Goal: Navigation & Orientation: Understand site structure

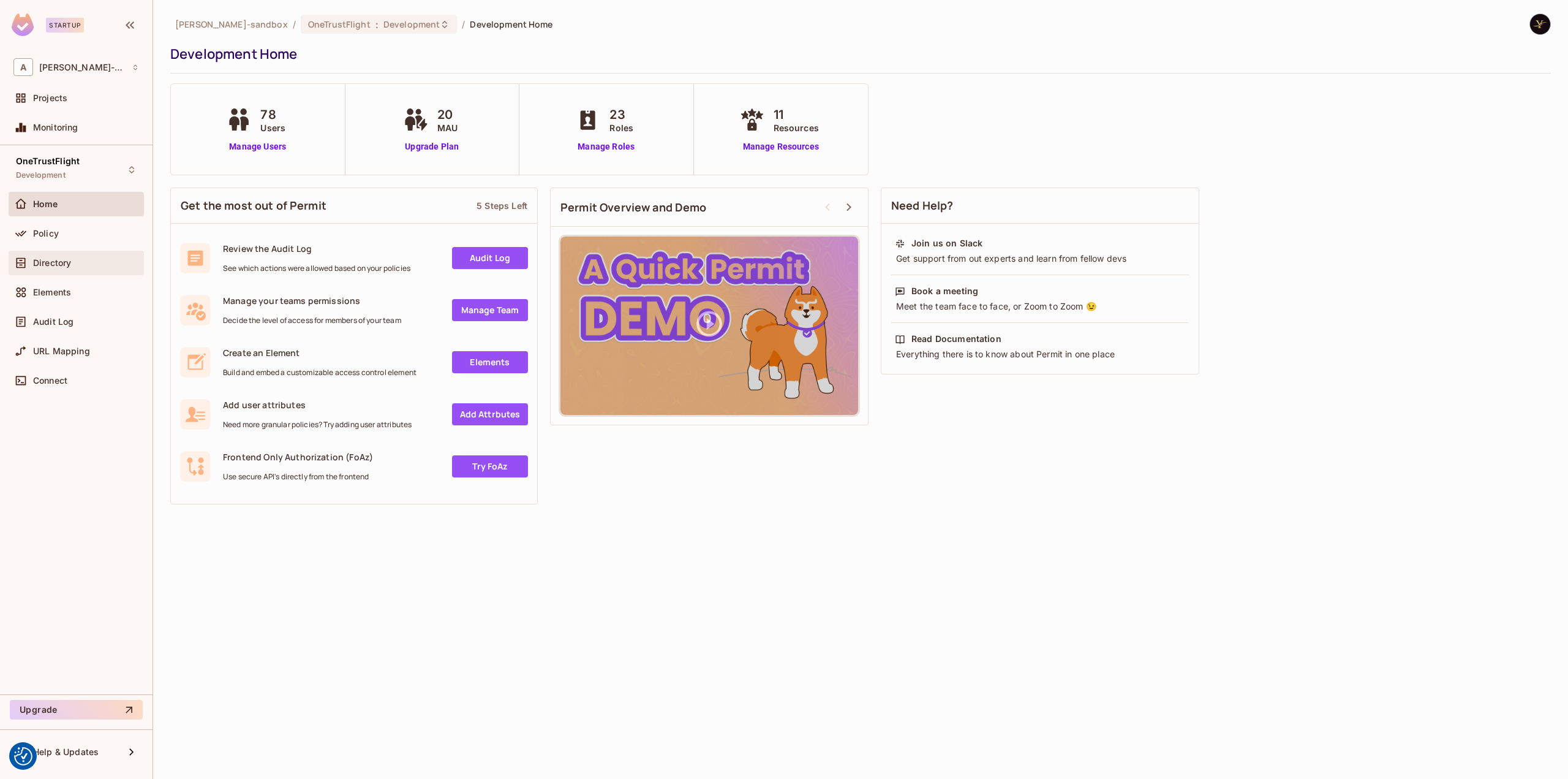
click at [75, 262] on div "Directory" at bounding box center [85, 263] width 106 height 10
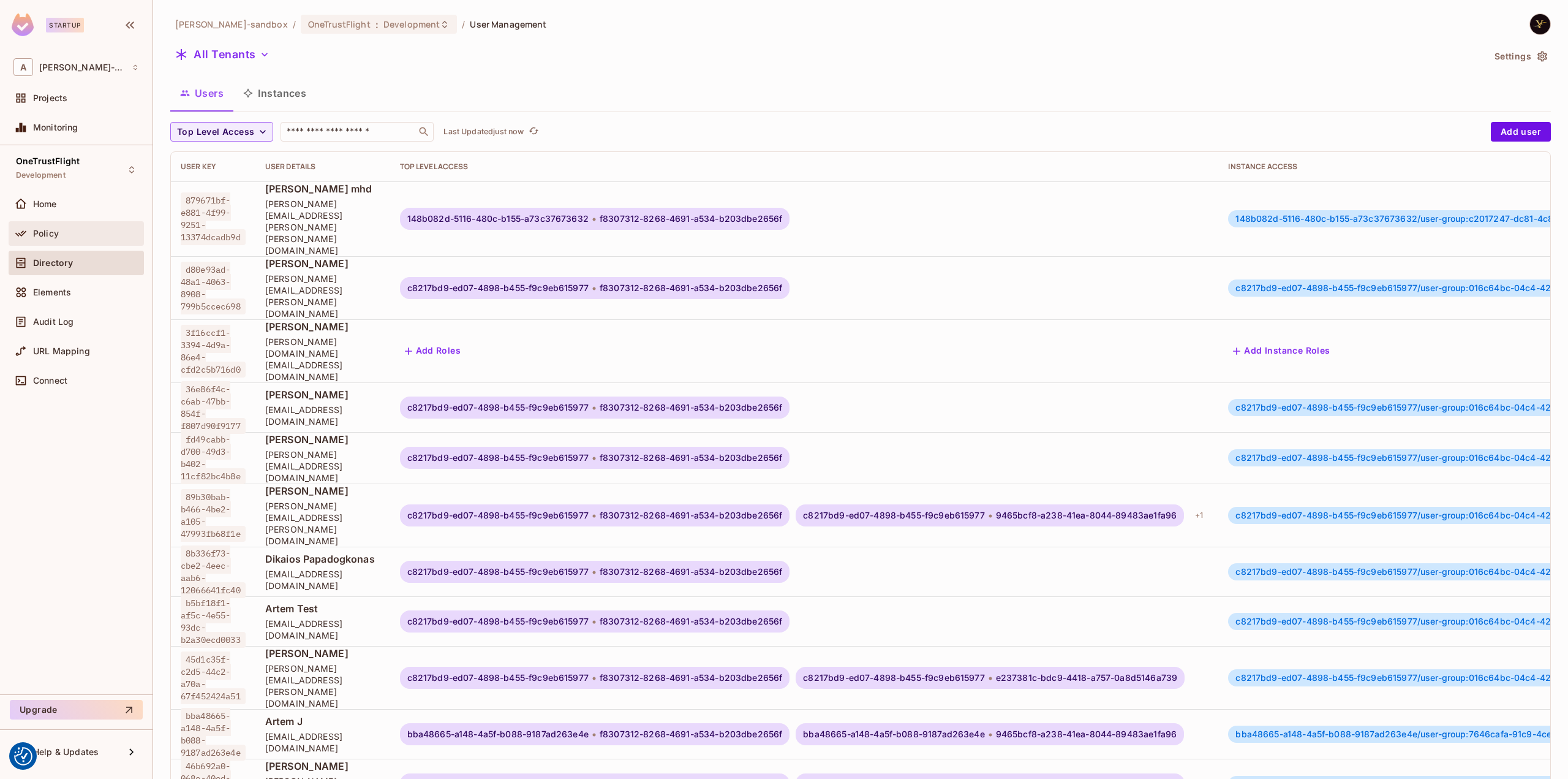
click at [84, 240] on div "Policy" at bounding box center [75, 233] width 136 height 25
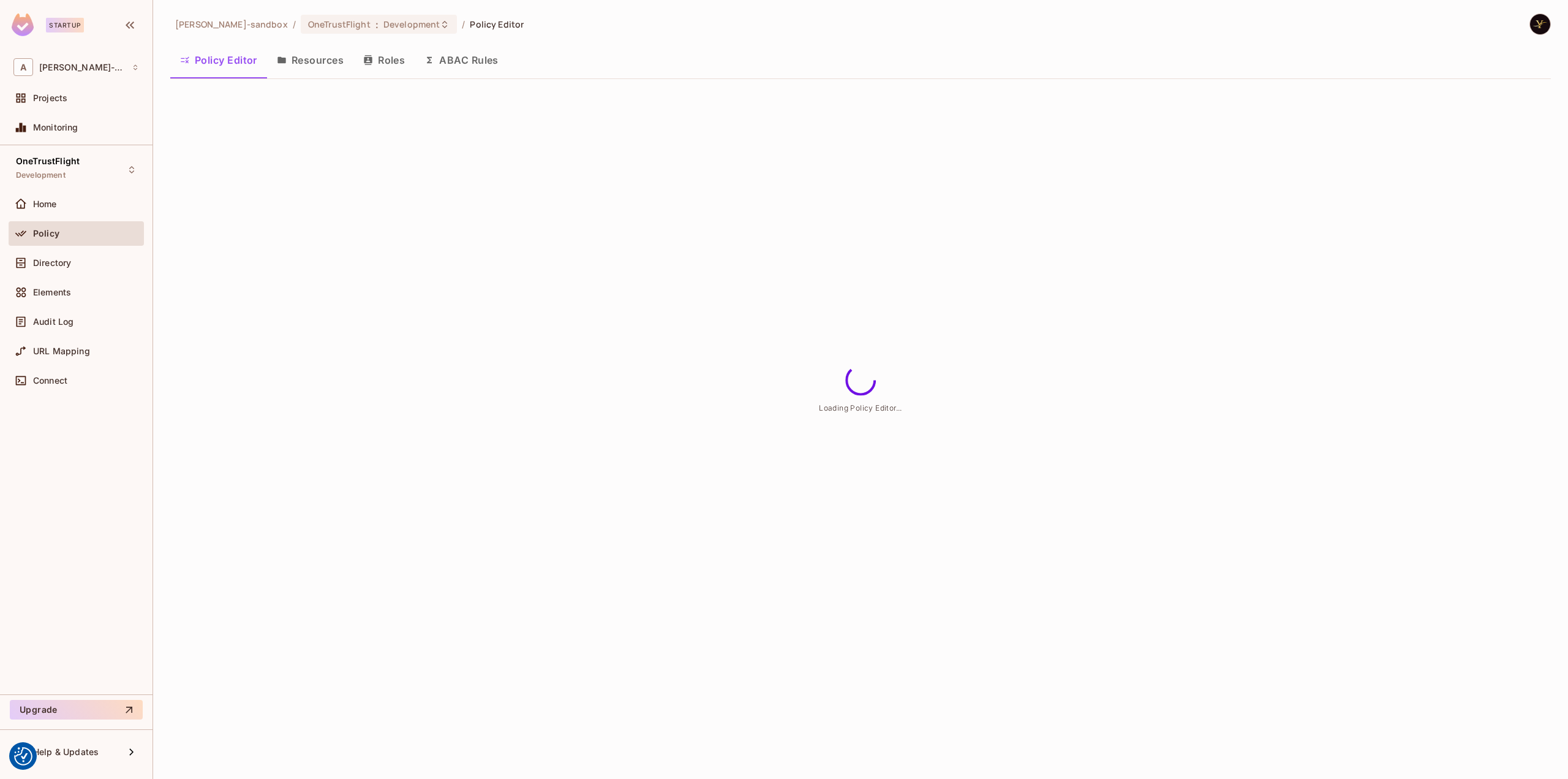
click at [482, 62] on button "ABAC Rules" at bounding box center [461, 60] width 94 height 31
click at [808, 116] on div "alex-trustflight-sandbox / OneTrustFlight : Development / Policy Editor Policy …" at bounding box center [860, 390] width 1415 height 779
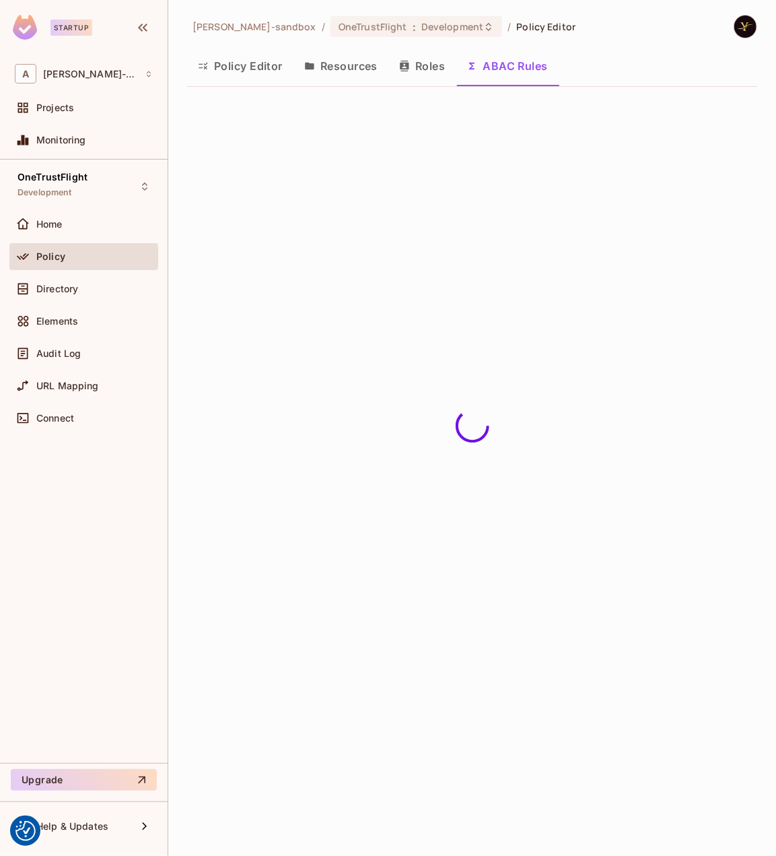
click at [352, 72] on button "Resources" at bounding box center [341, 66] width 95 height 34
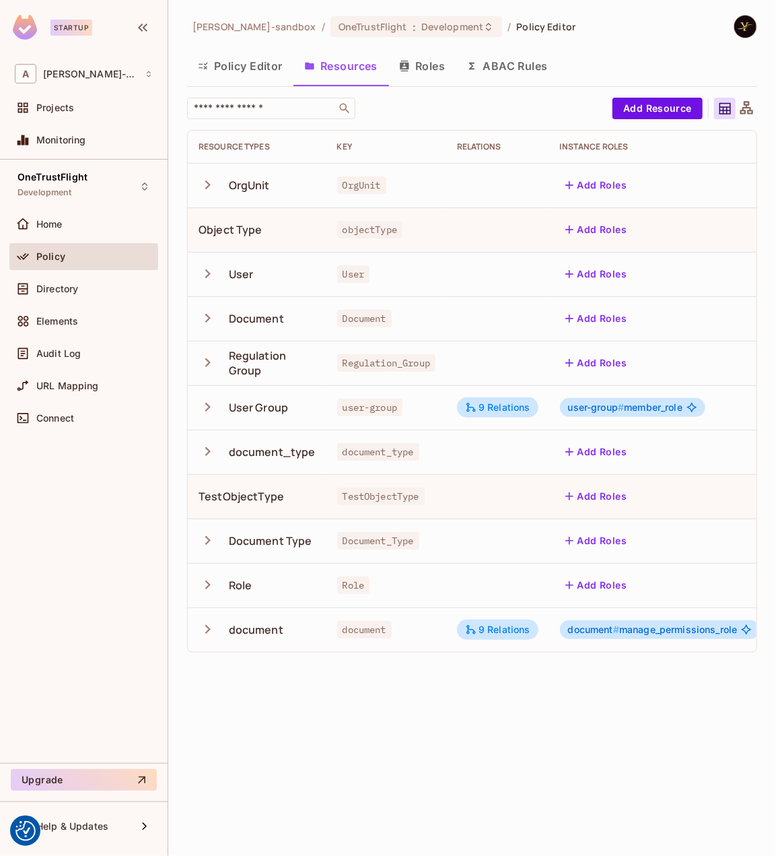
click at [530, 71] on button "ABAC Rules" at bounding box center [507, 66] width 103 height 34
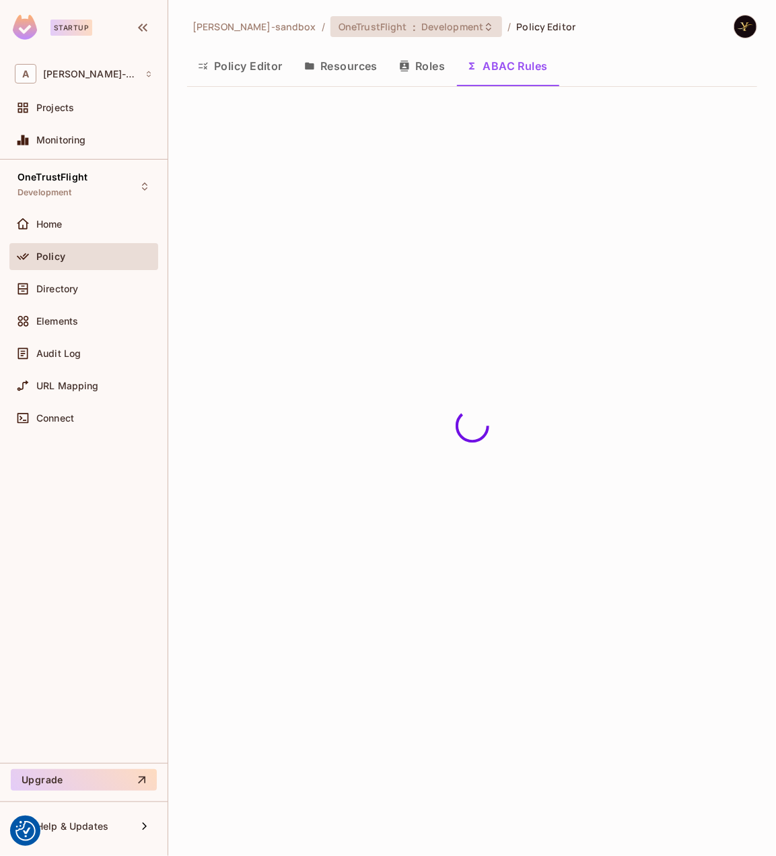
click at [339, 17] on div "OneTrustFlight : Development" at bounding box center [417, 26] width 172 height 21
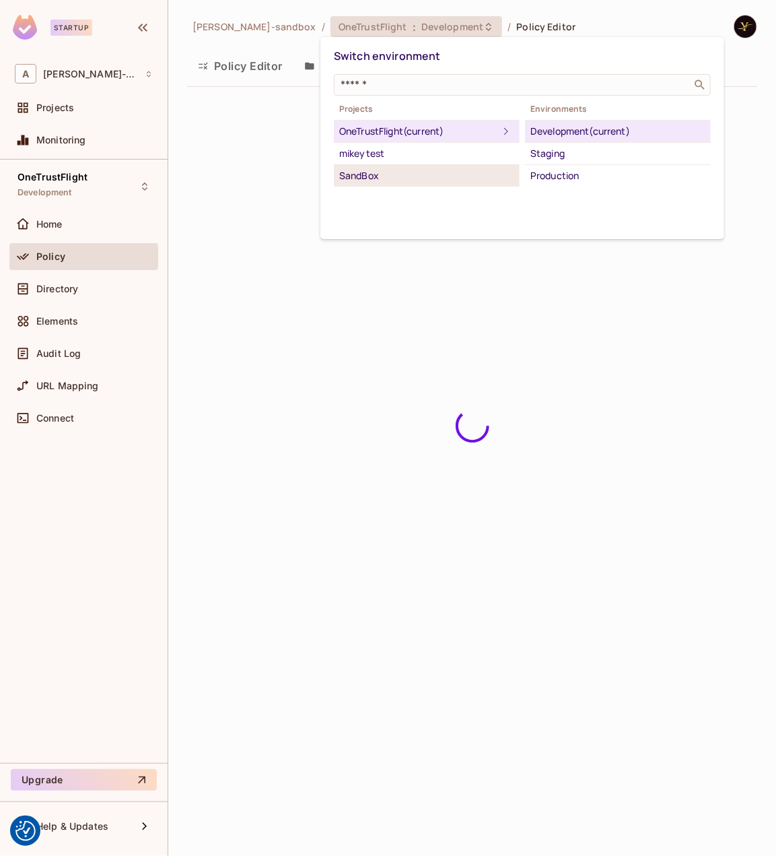
click at [395, 176] on div "SandBox" at bounding box center [426, 176] width 175 height 16
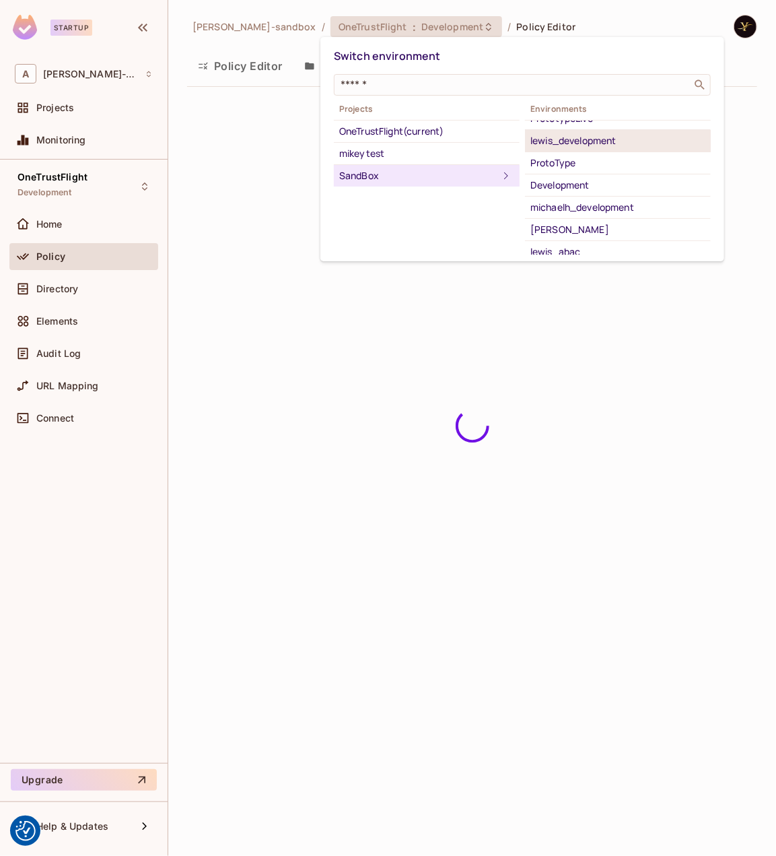
scroll to position [63, 0]
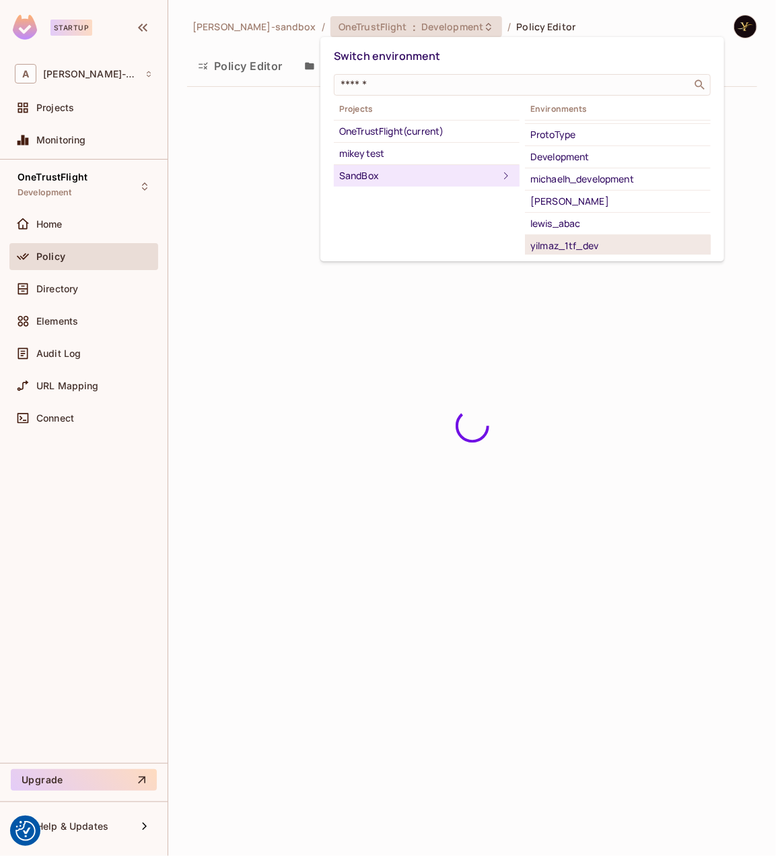
click at [590, 241] on div "yilmaz_1tf_dev" at bounding box center [618, 246] width 175 height 16
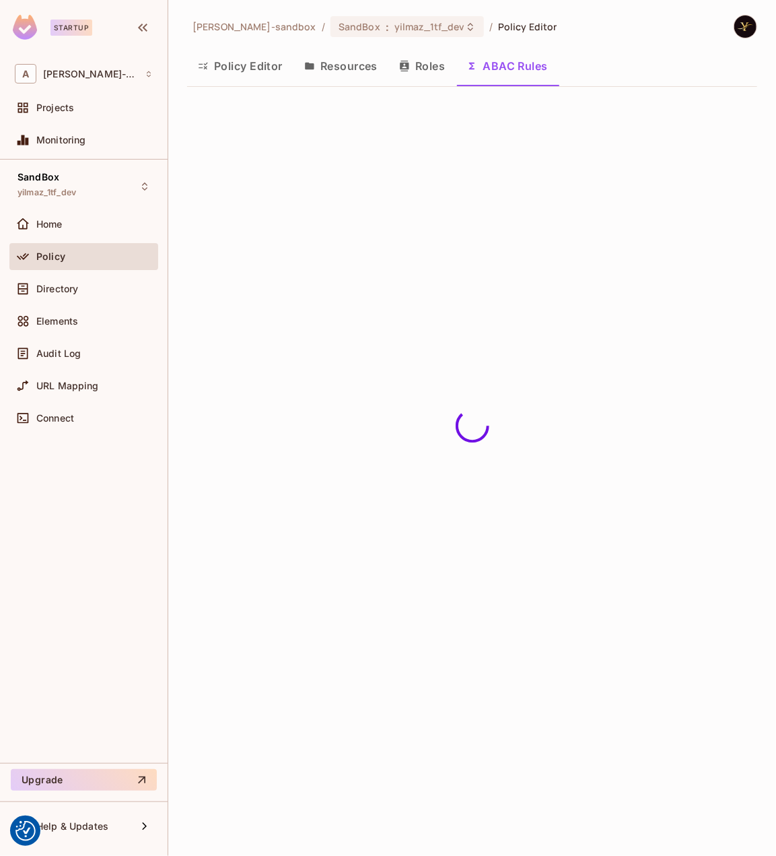
click at [249, 70] on button "Policy Editor" at bounding box center [240, 66] width 106 height 34
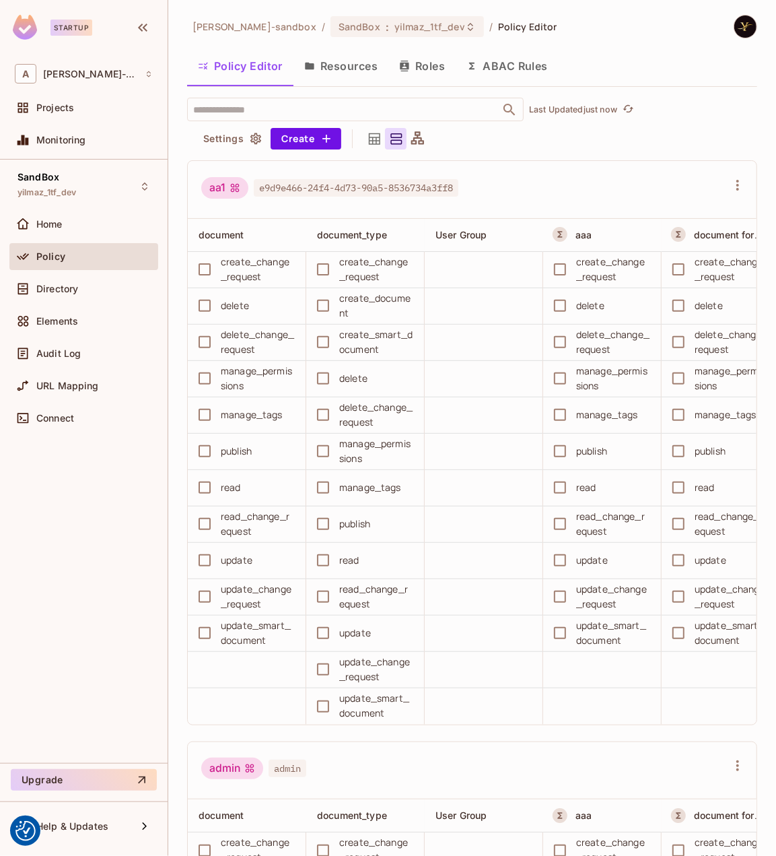
click at [498, 71] on button "ABAC Rules" at bounding box center [507, 66] width 103 height 34
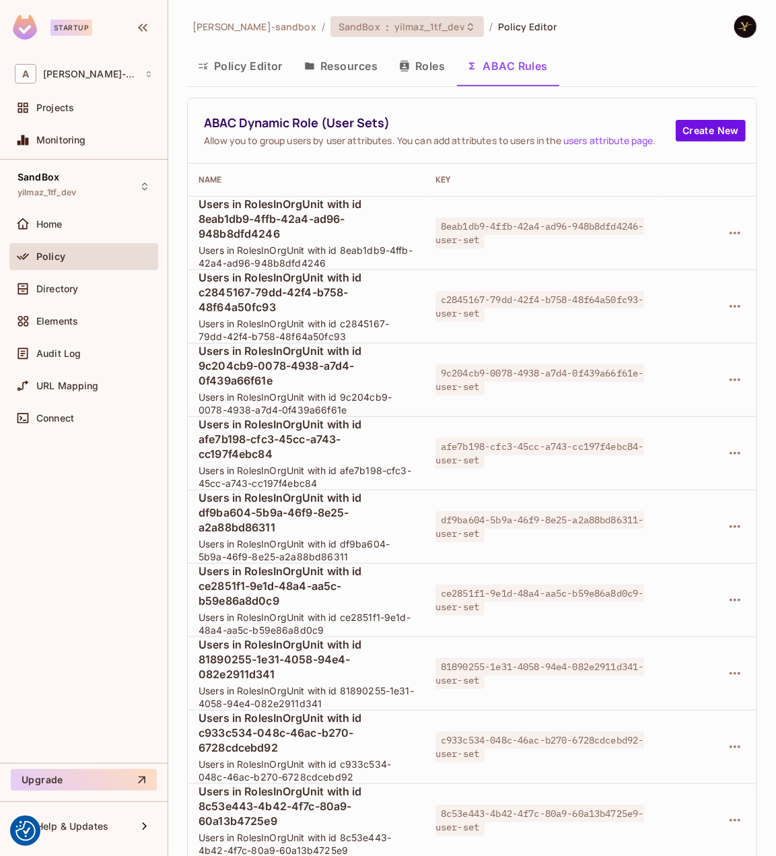
click at [424, 32] on span "yilmaz_1tf_dev" at bounding box center [430, 26] width 71 height 13
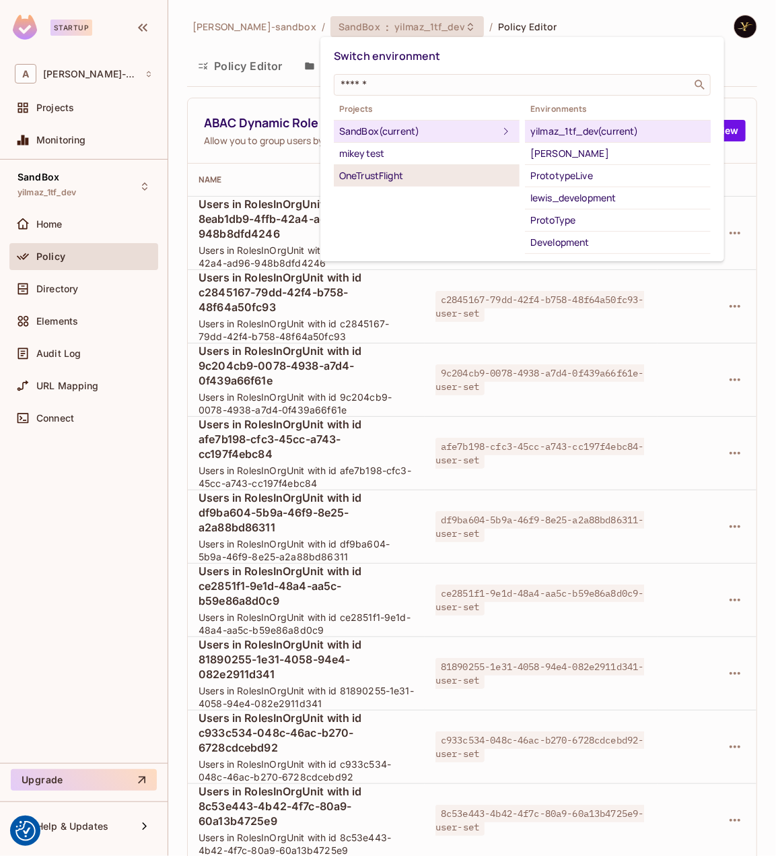
click at [421, 168] on div "OneTrustFlight" at bounding box center [426, 176] width 175 height 16
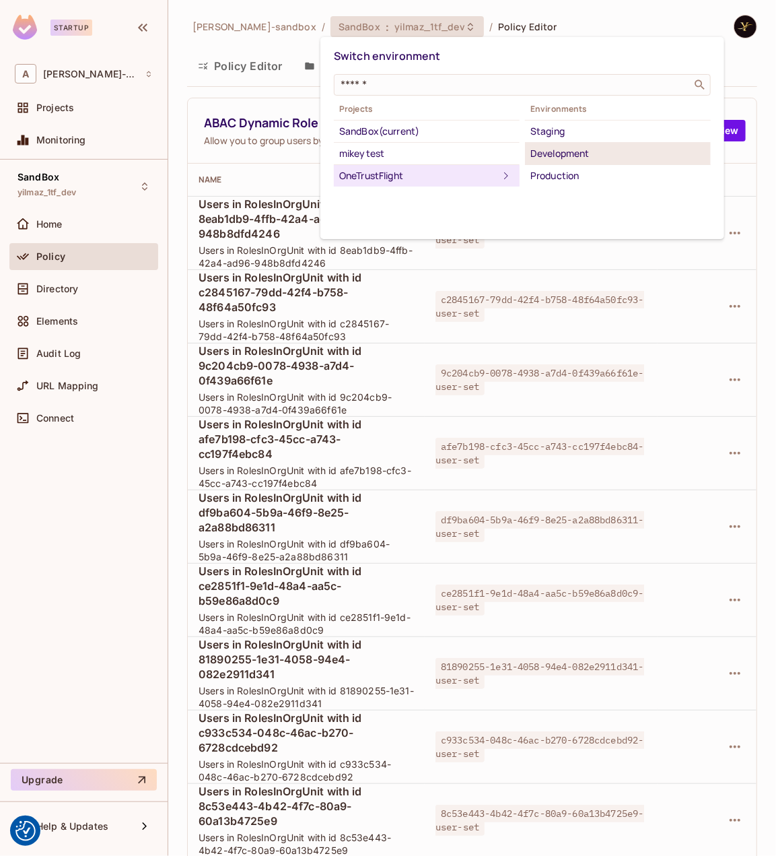
click at [570, 154] on div "Development" at bounding box center [618, 153] width 175 height 16
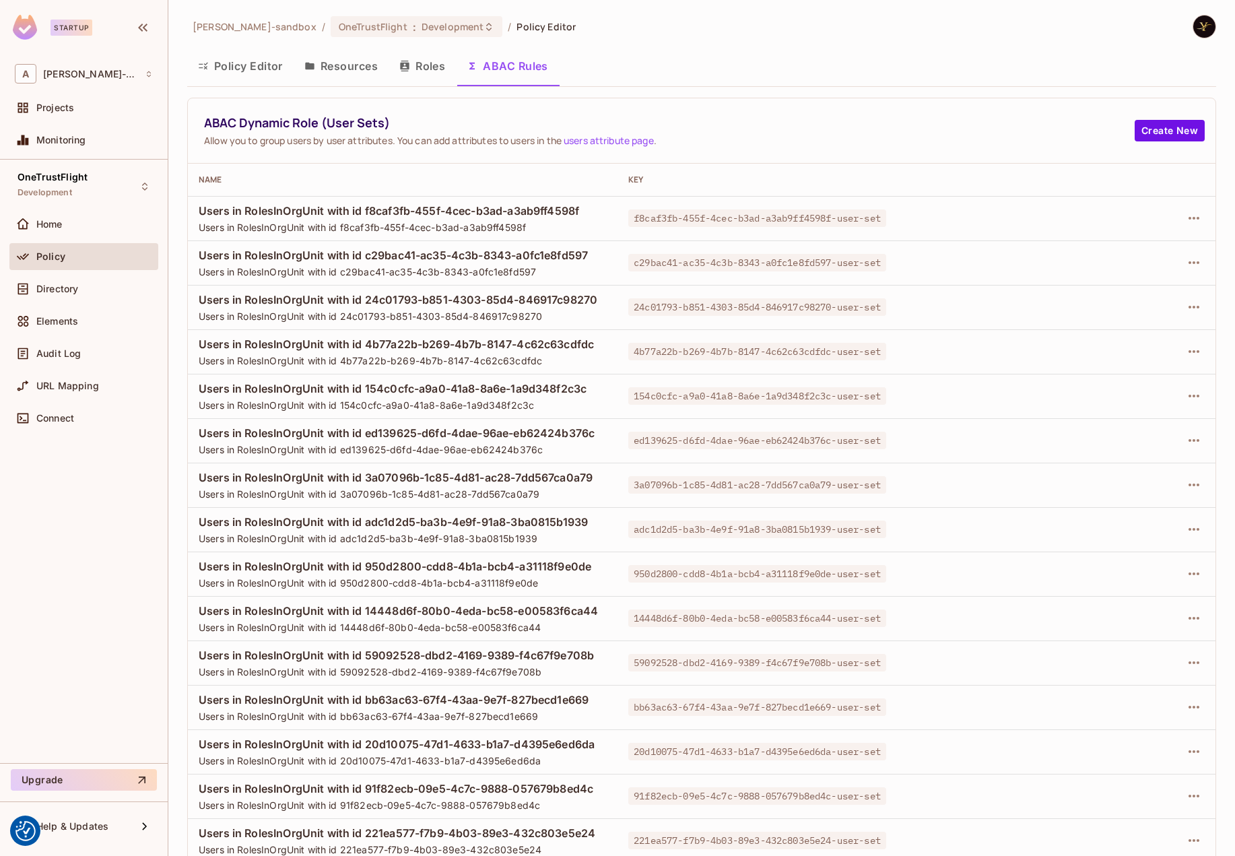
click at [273, 69] on button "Policy Editor" at bounding box center [240, 66] width 106 height 34
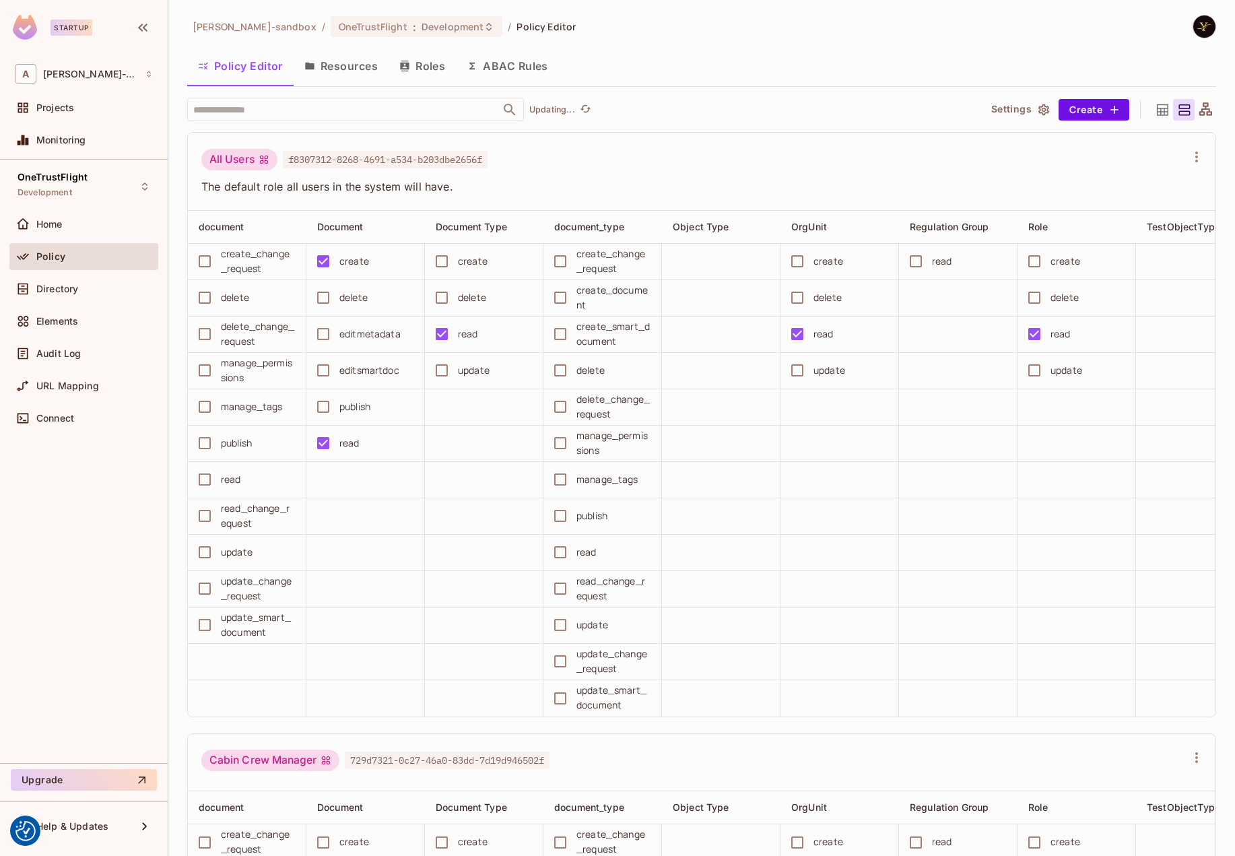
click at [518, 68] on button "ABAC Rules" at bounding box center [507, 66] width 103 height 34
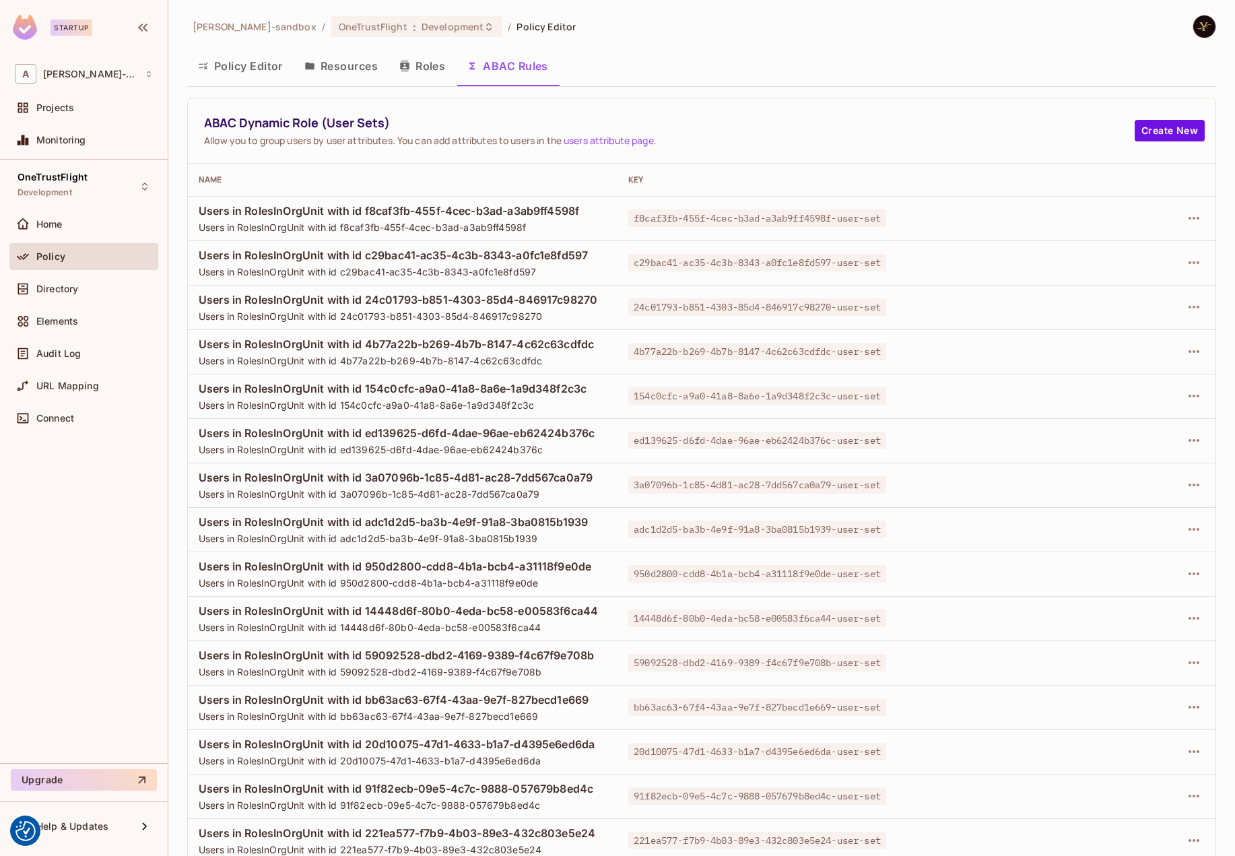
click at [769, 135] on span "Allow you to group users by user attributes. You can add attributes to users in…" at bounding box center [669, 140] width 931 height 13
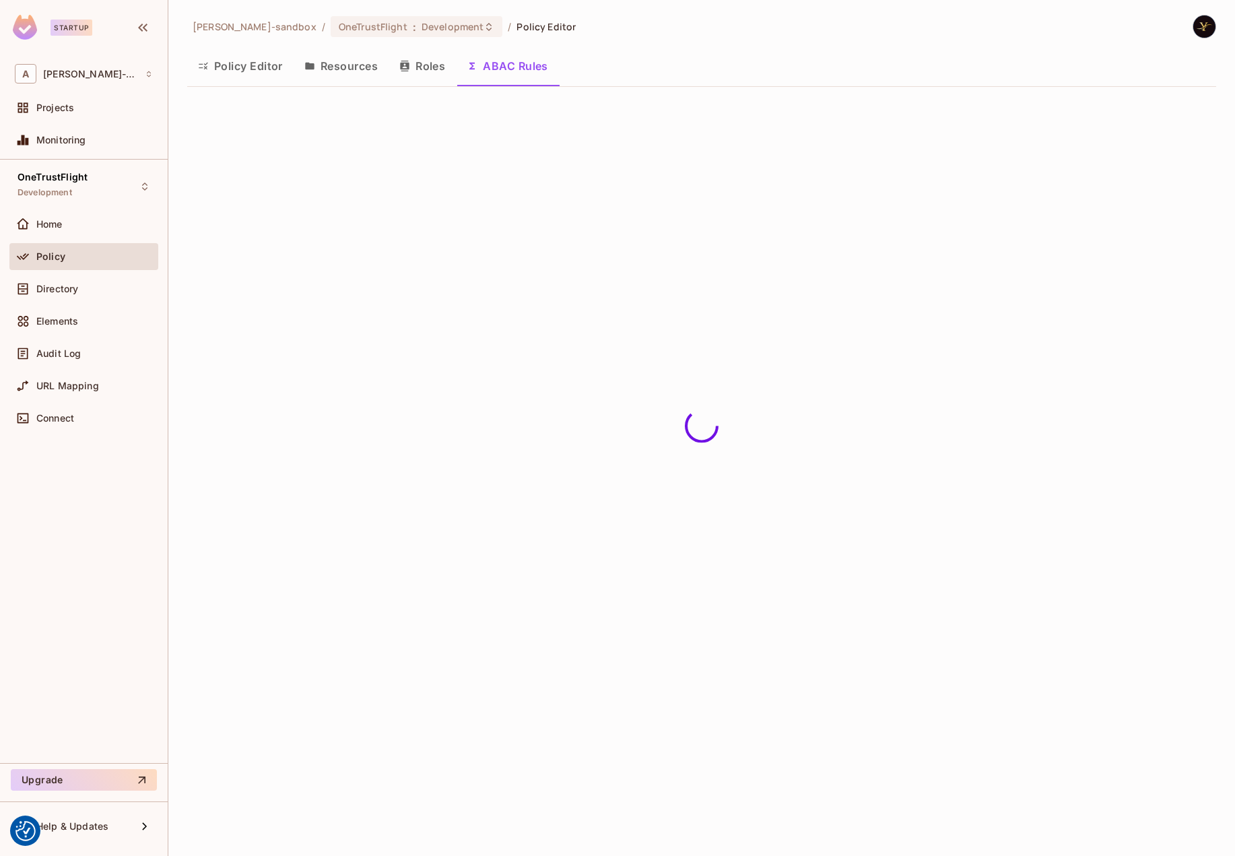
click at [236, 76] on button "Policy Editor" at bounding box center [240, 66] width 106 height 34
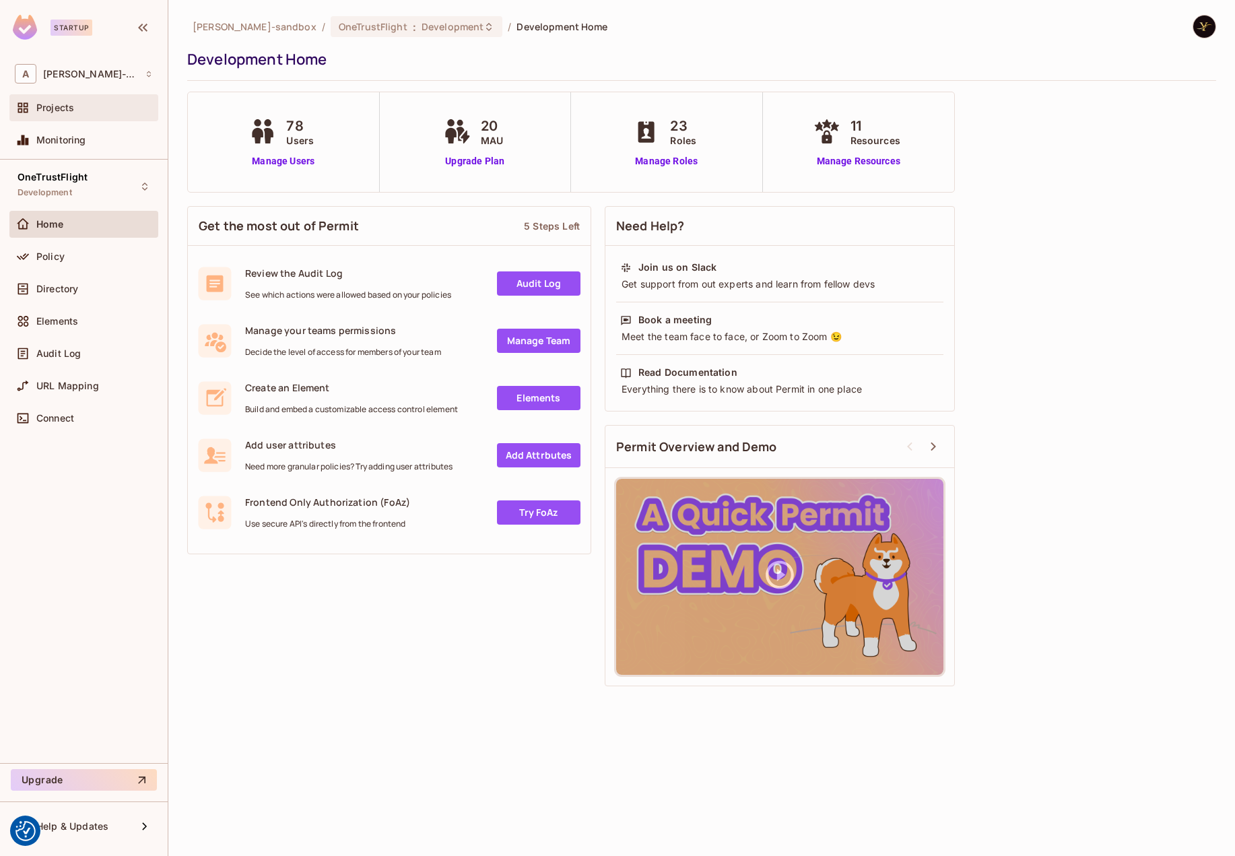
click at [81, 100] on div "Projects" at bounding box center [84, 108] width 138 height 16
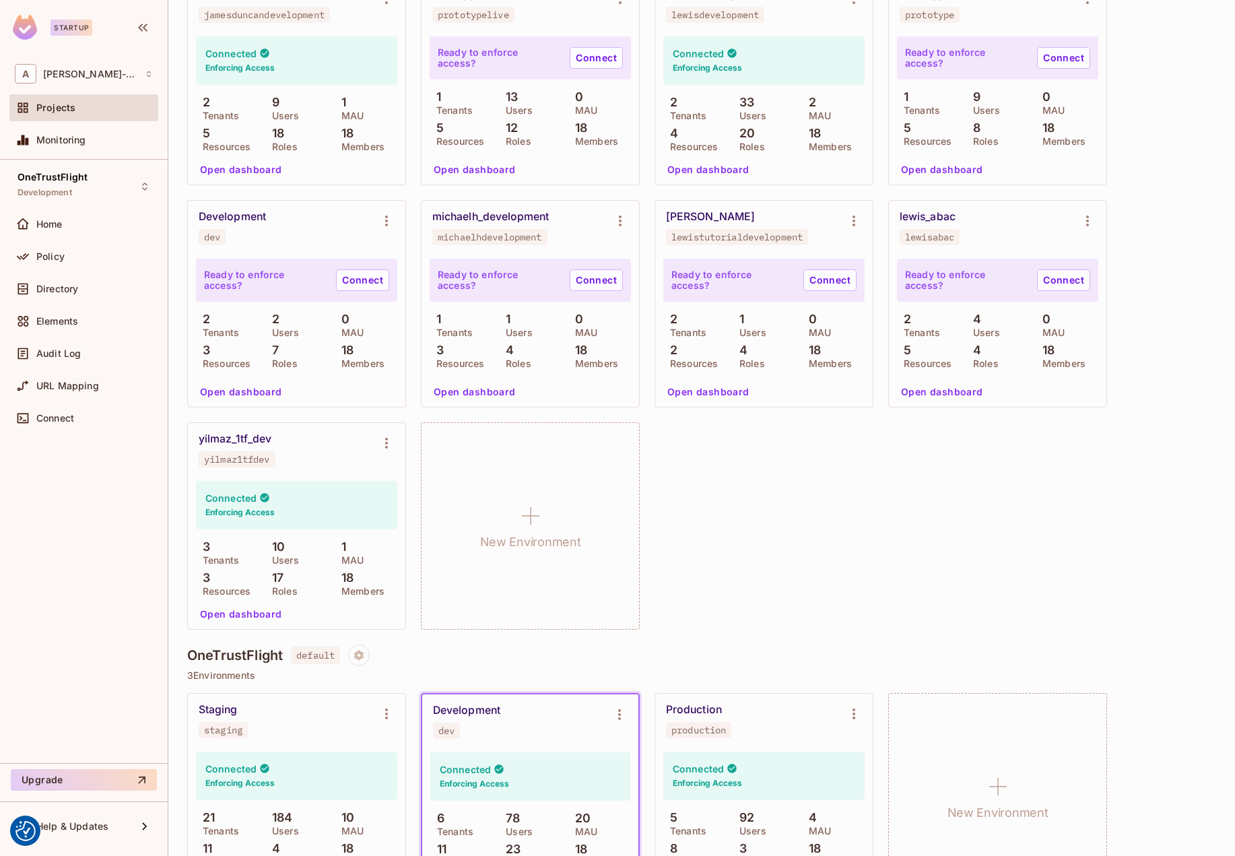
scroll to position [534, 0]
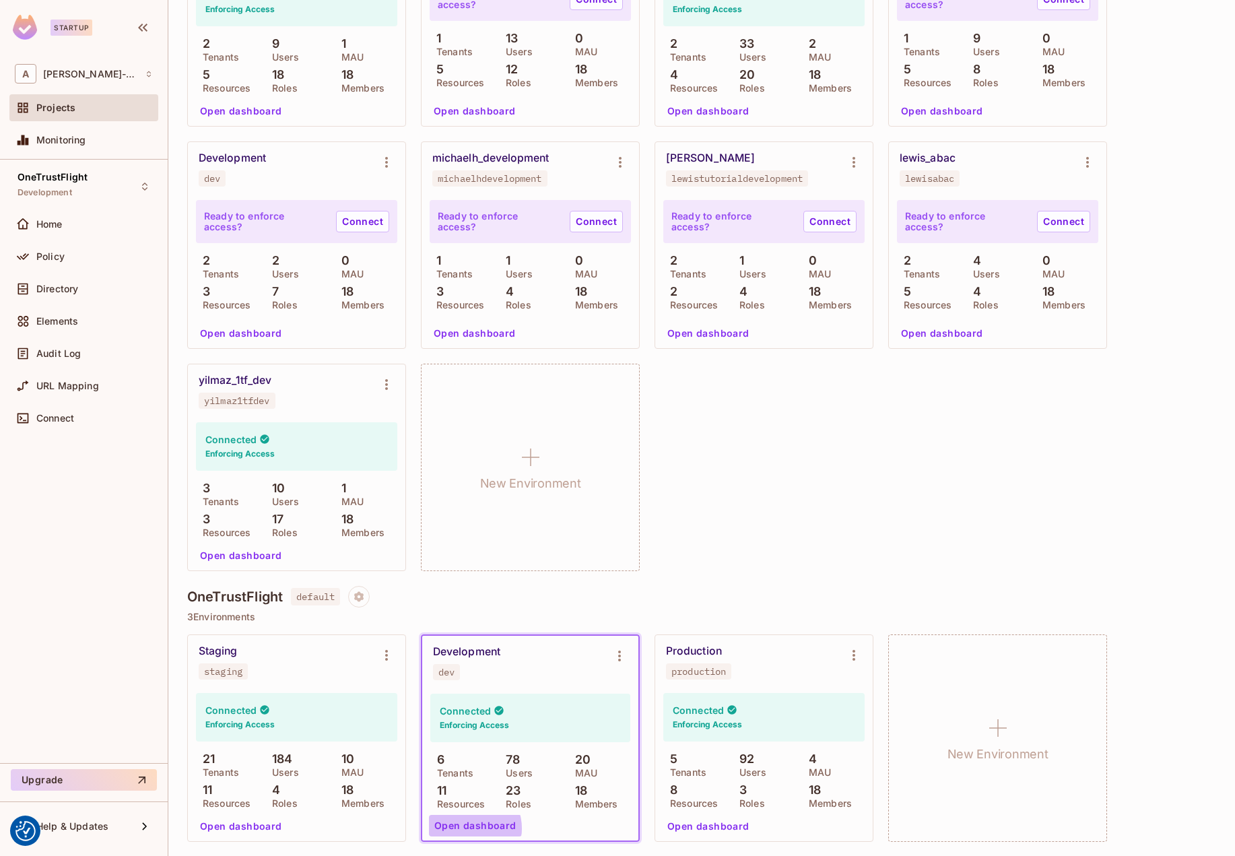
click at [468, 828] on button "Open dashboard" at bounding box center [475, 826] width 93 height 22
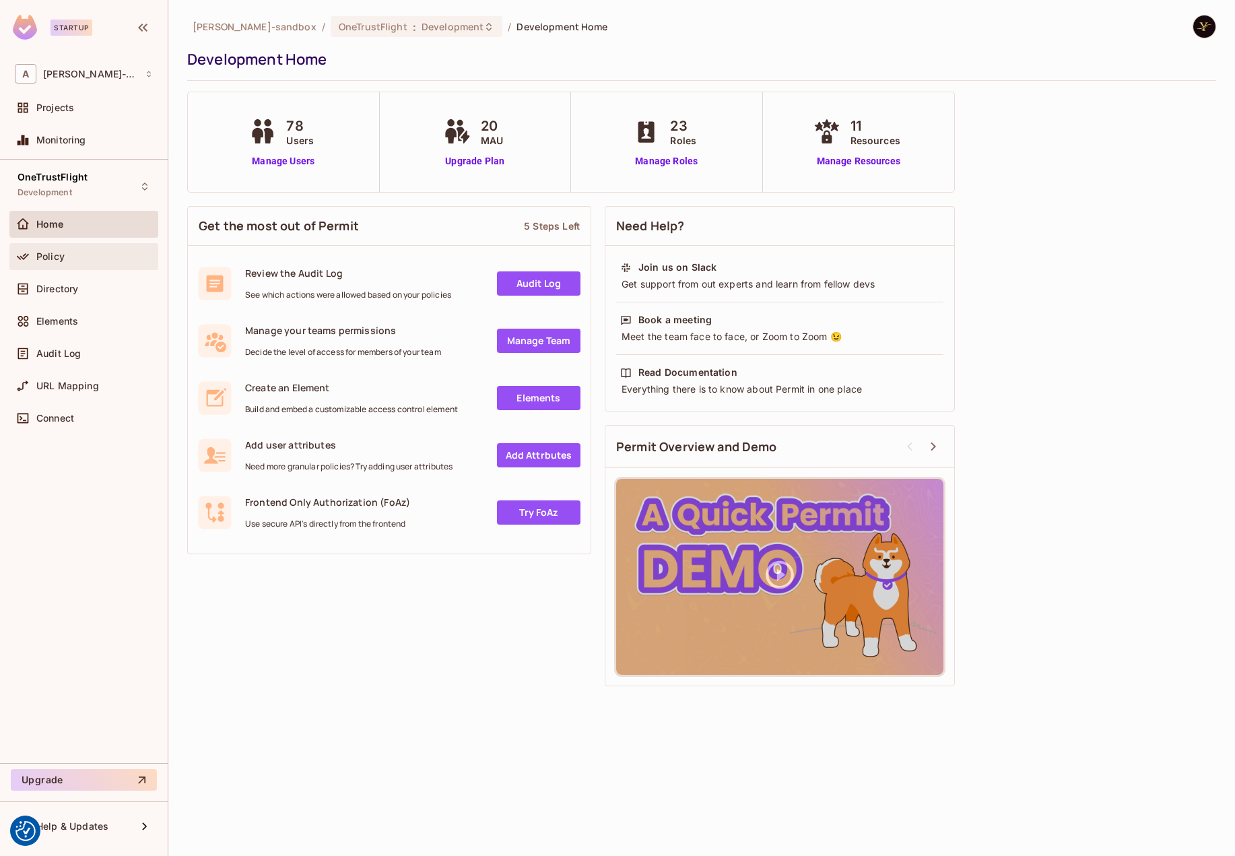
click at [28, 250] on icon at bounding box center [22, 256] width 13 height 13
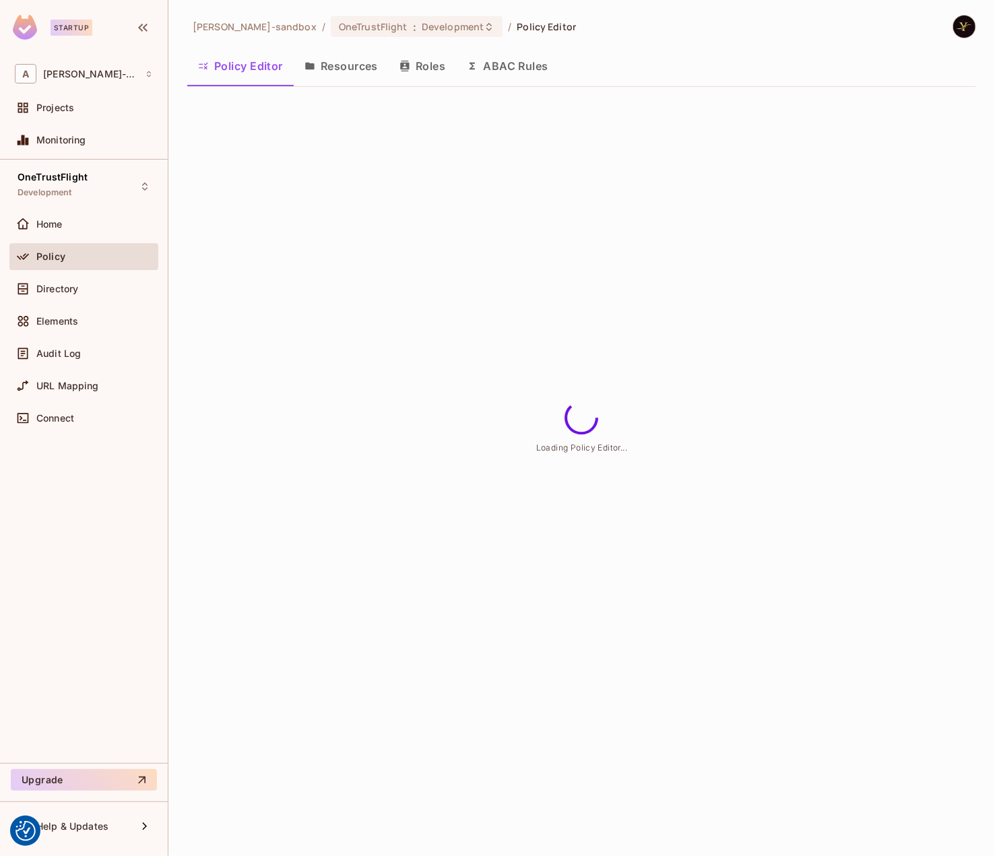
click at [480, 63] on button "ABAC Rules" at bounding box center [507, 66] width 103 height 34
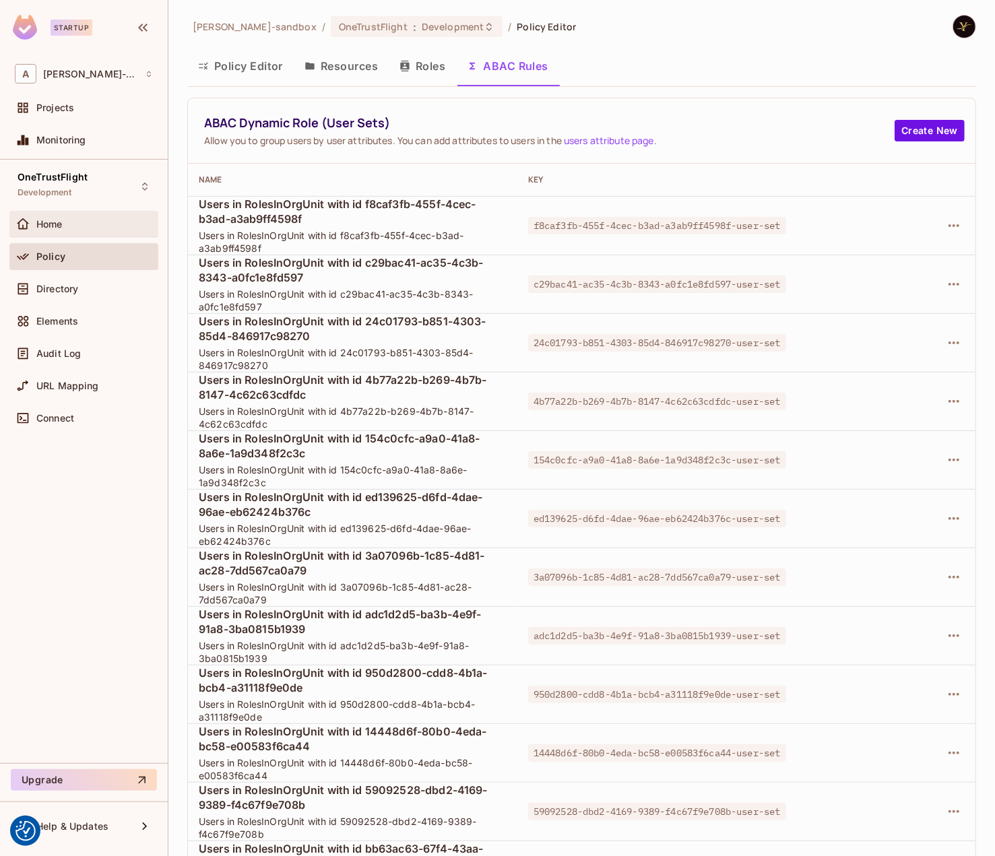
click at [53, 224] on span "Home" at bounding box center [49, 224] width 26 height 11
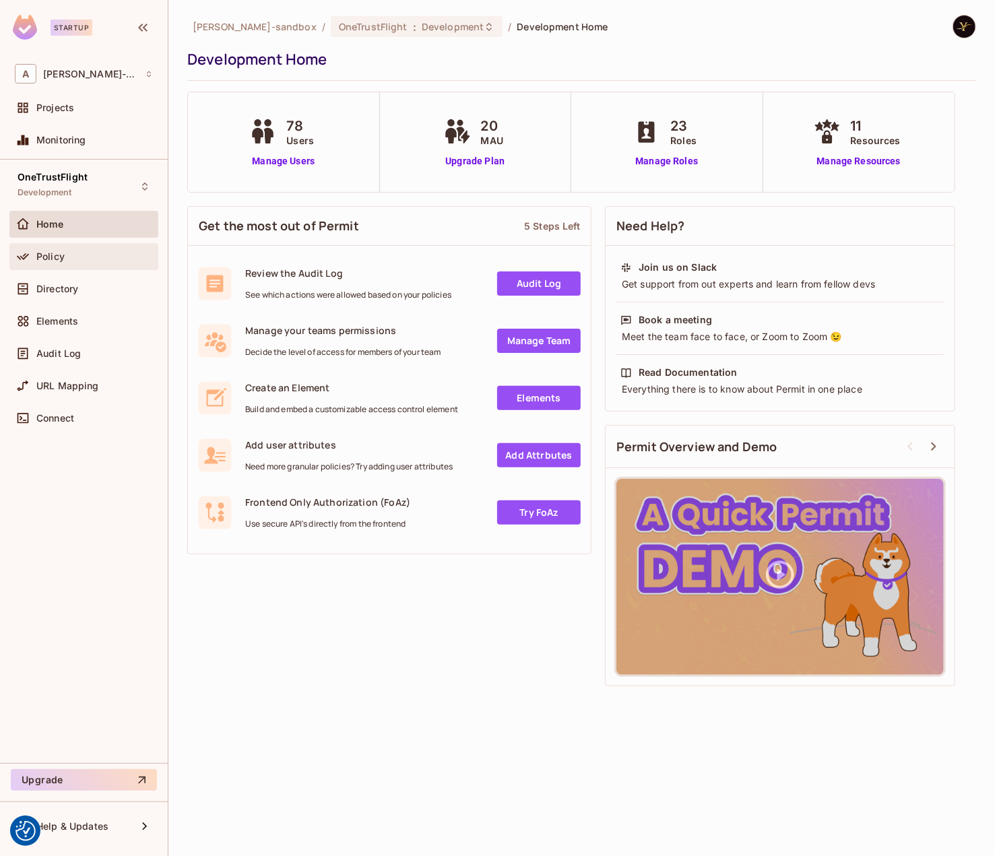
click at [51, 251] on span "Policy" at bounding box center [50, 256] width 28 height 11
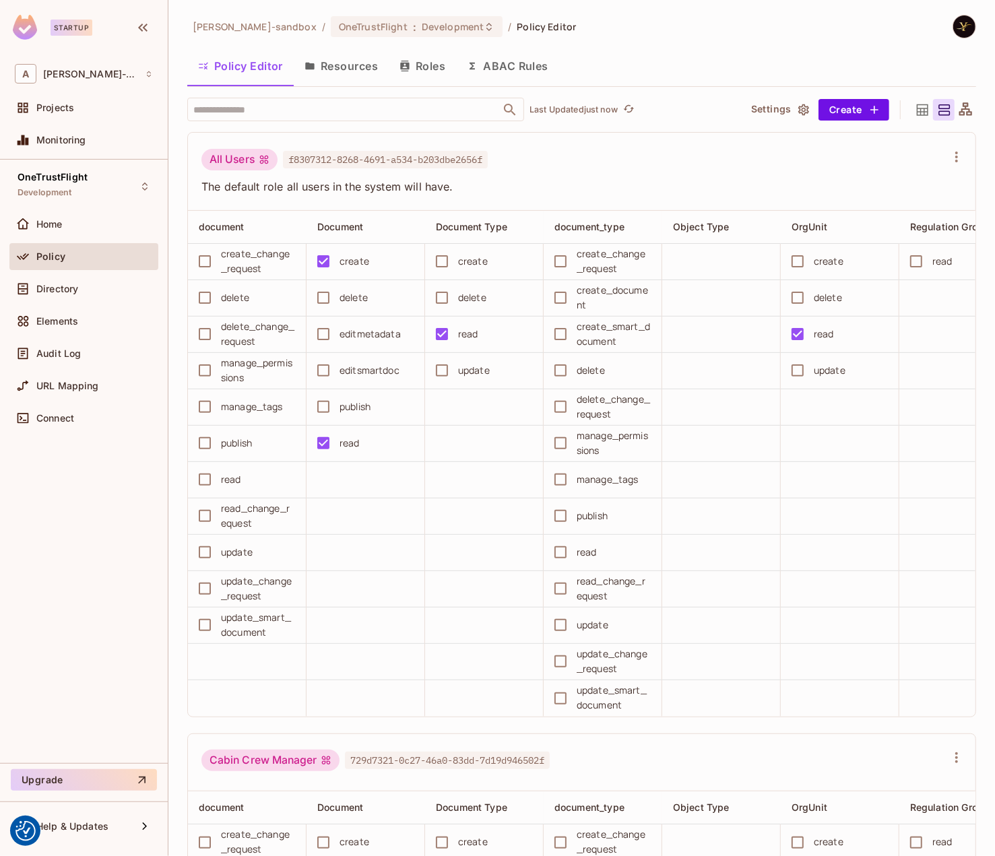
click at [504, 73] on button "ABAC Rules" at bounding box center [507, 66] width 103 height 34
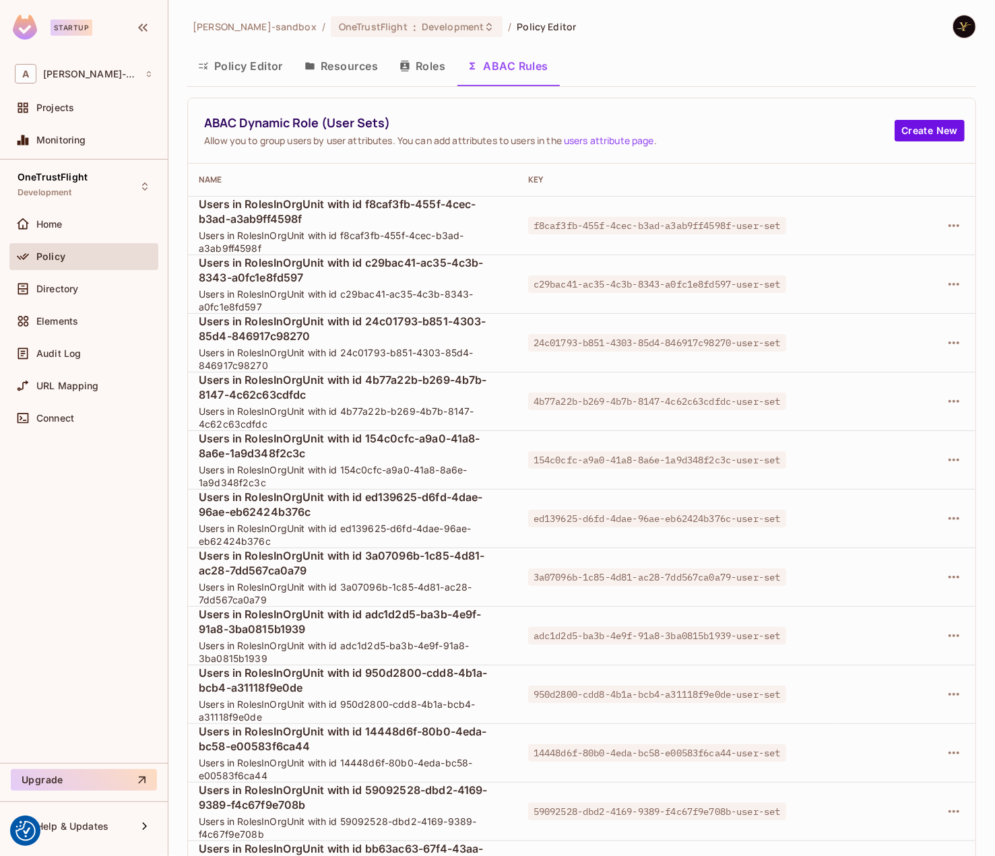
click at [244, 69] on button "Policy Editor" at bounding box center [240, 66] width 106 height 34
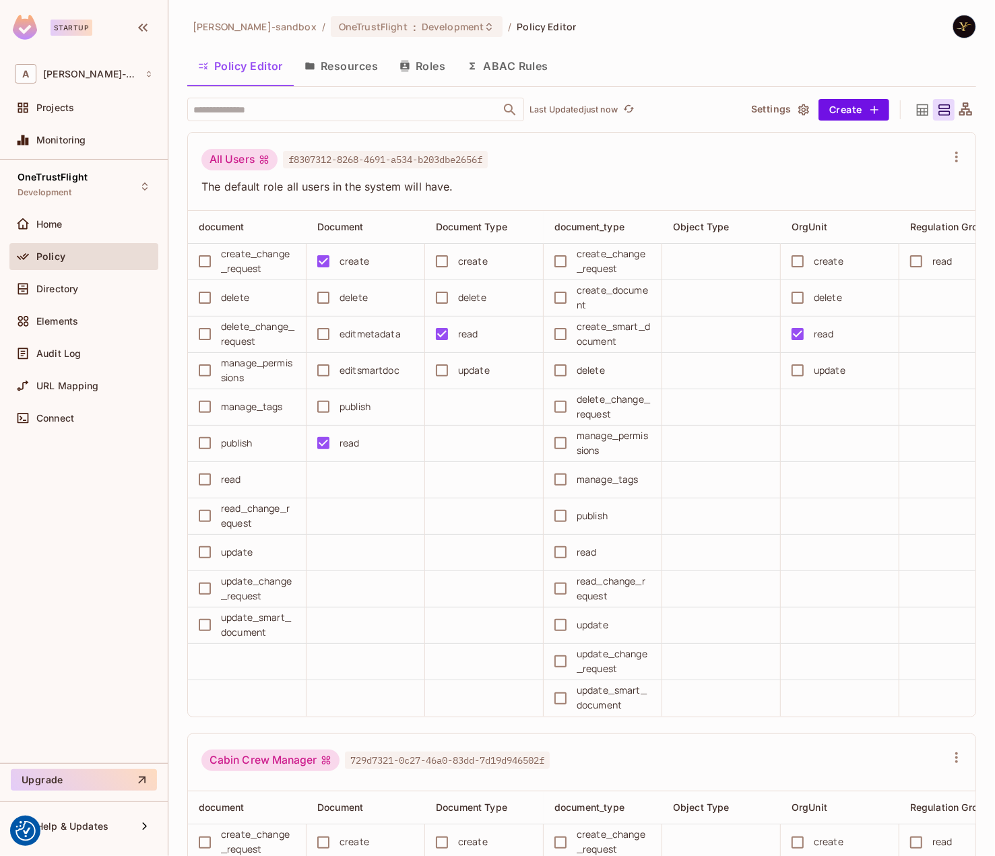
click at [490, 69] on button "ABAC Rules" at bounding box center [507, 66] width 103 height 34
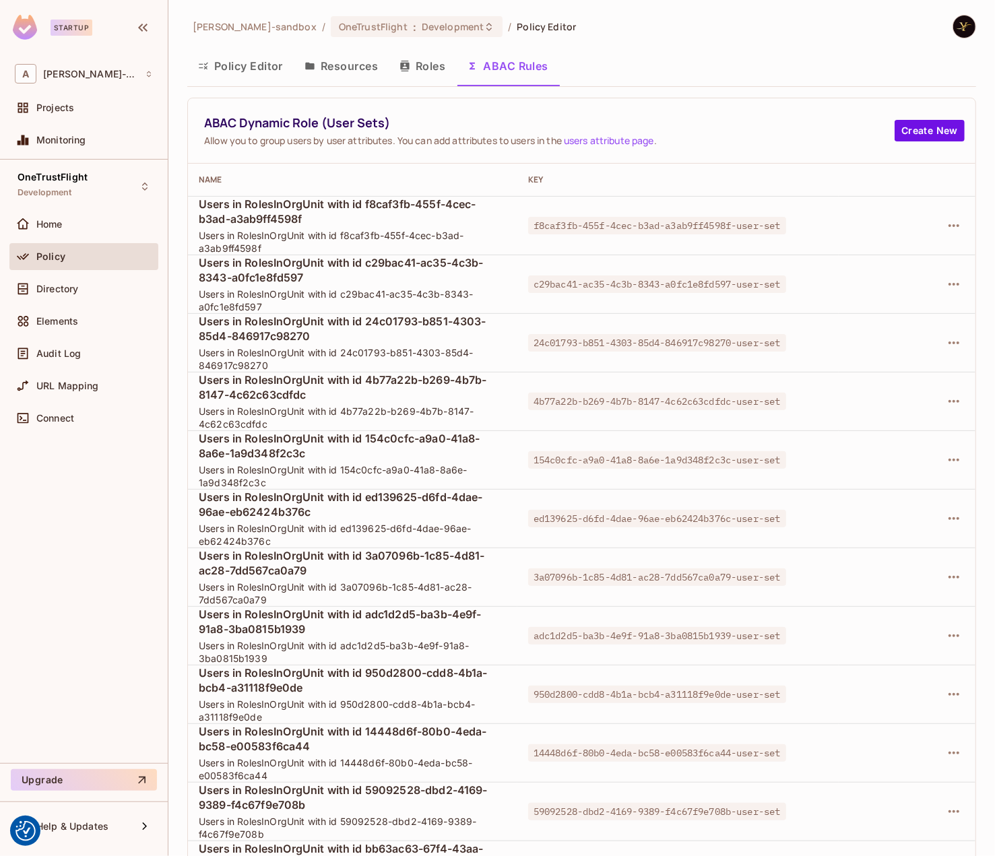
drag, startPoint x: 434, startPoint y: 60, endPoint x: 428, endPoint y: 66, distance: 8.6
click at [434, 63] on button "Roles" at bounding box center [422, 66] width 67 height 34
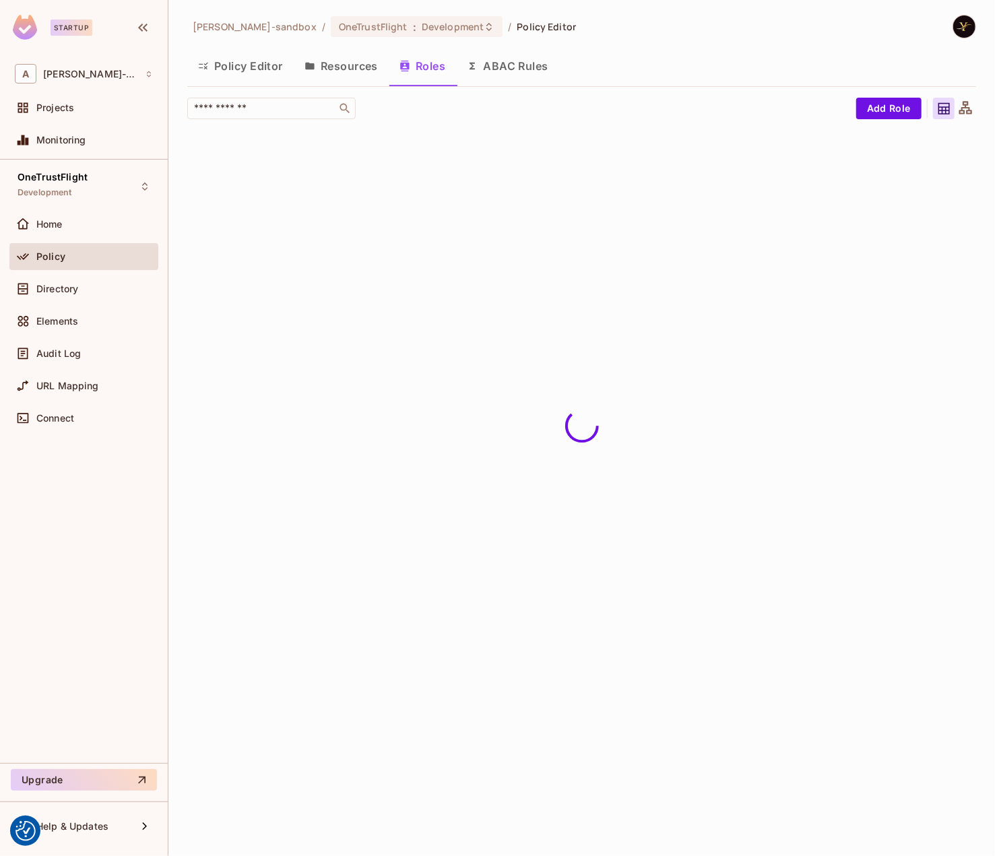
drag, startPoint x: 252, startPoint y: 70, endPoint x: 516, endPoint y: 367, distance: 397.3
click at [500, 350] on div "alex-trustflight-sandbox / OneTrustFlight : Development / Policy Editor Policy …" at bounding box center [581, 428] width 826 height 856
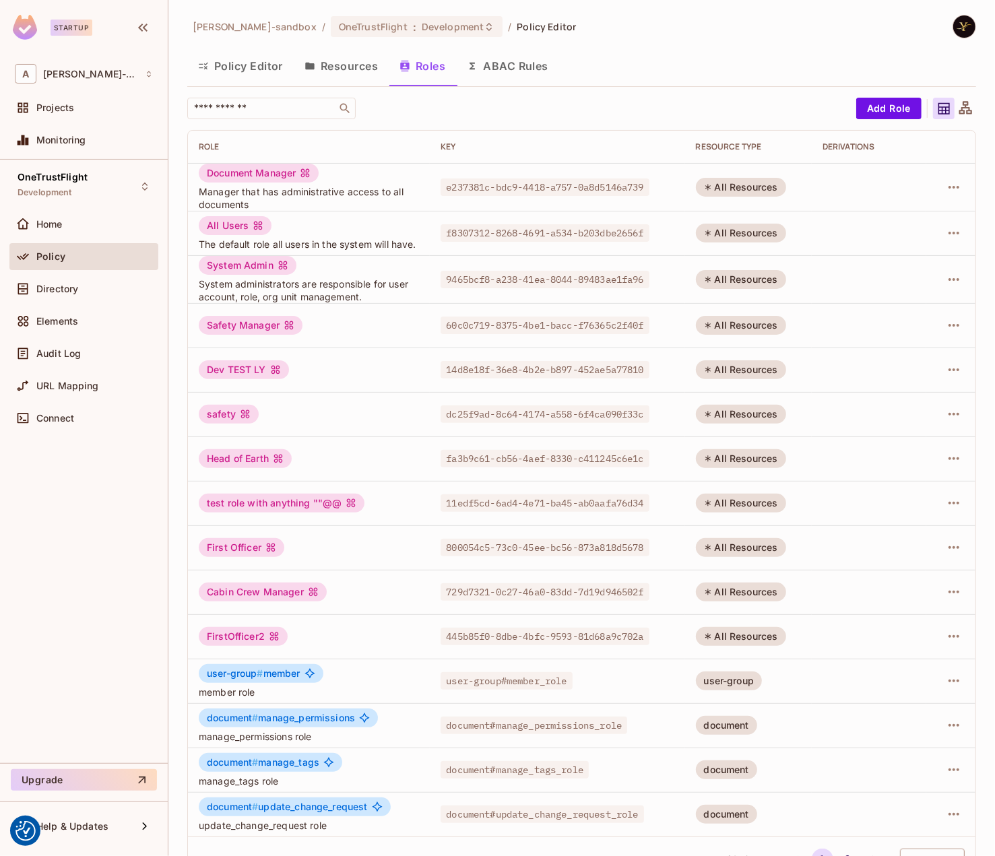
click at [636, 68] on div "Policy Editor Resources Roles ABAC Rules" at bounding box center [581, 66] width 789 height 34
click at [520, 67] on button "ABAC Rules" at bounding box center [507, 66] width 103 height 34
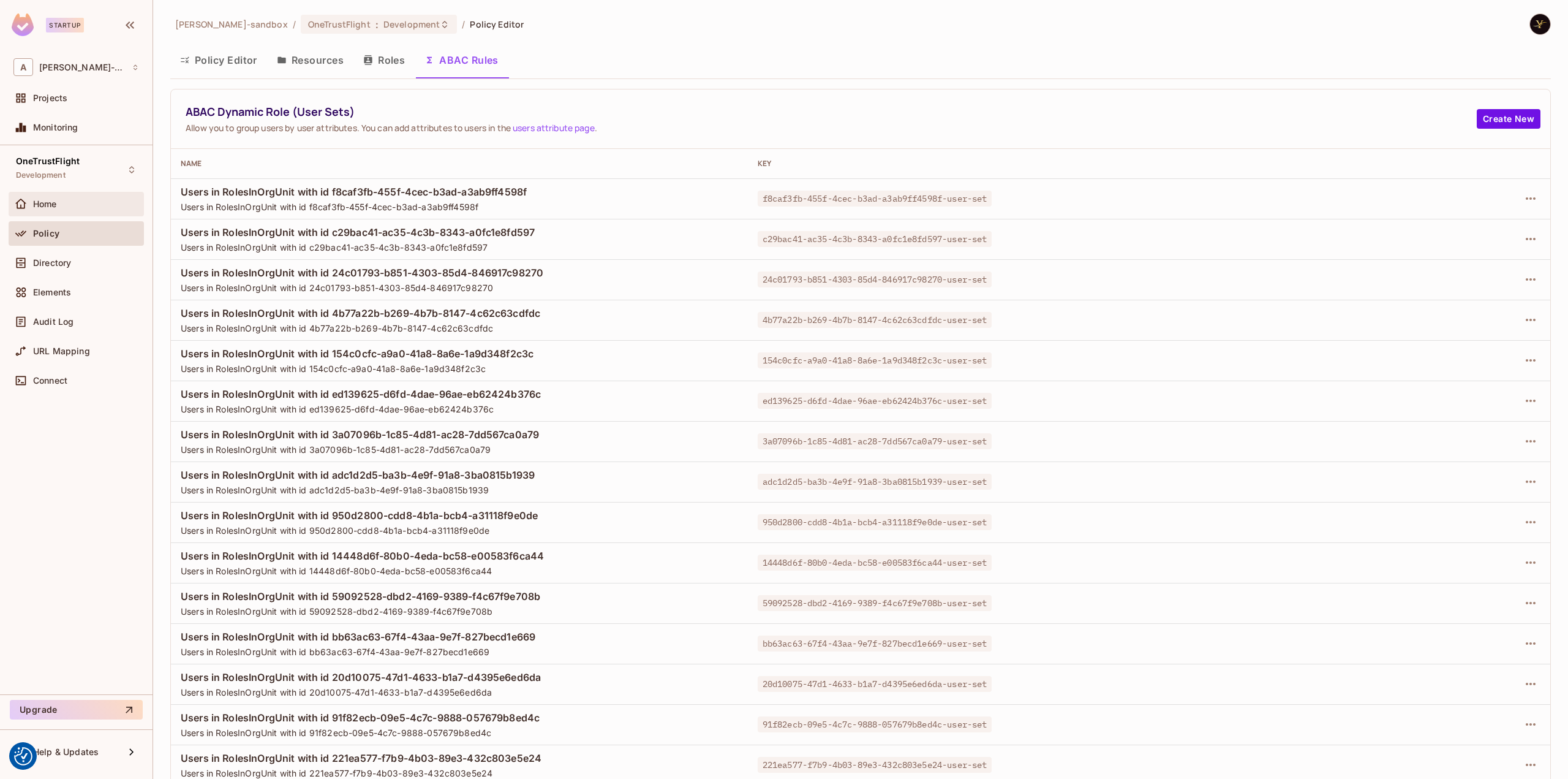
click at [44, 203] on span "Home" at bounding box center [45, 204] width 24 height 10
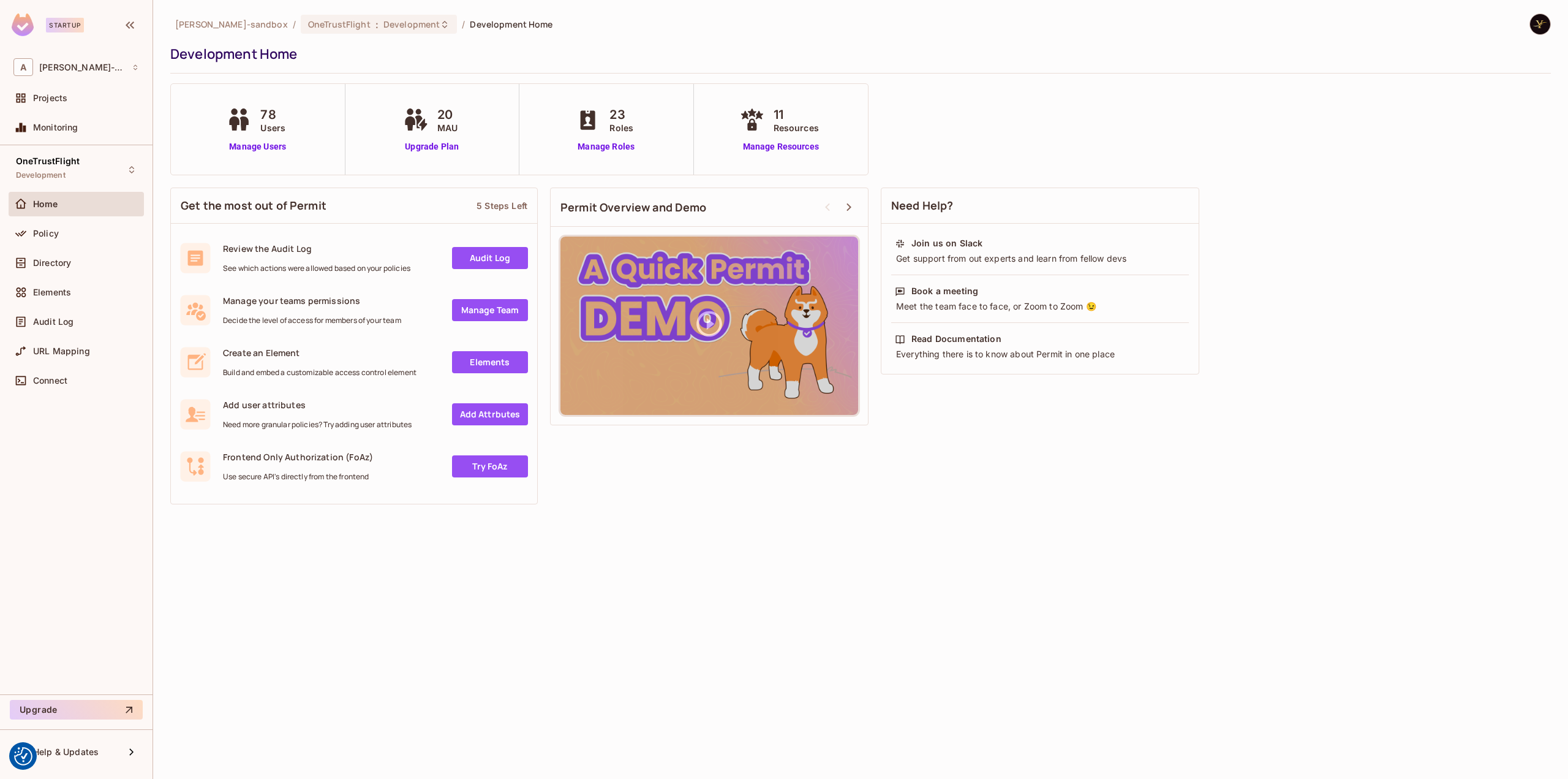
click at [498, 626] on div "alex-trustflight-sandbox / OneTrustFlight : Development / Development Home Deve…" at bounding box center [860, 390] width 1415 height 779
click at [60, 234] on div "Policy" at bounding box center [85, 233] width 106 height 10
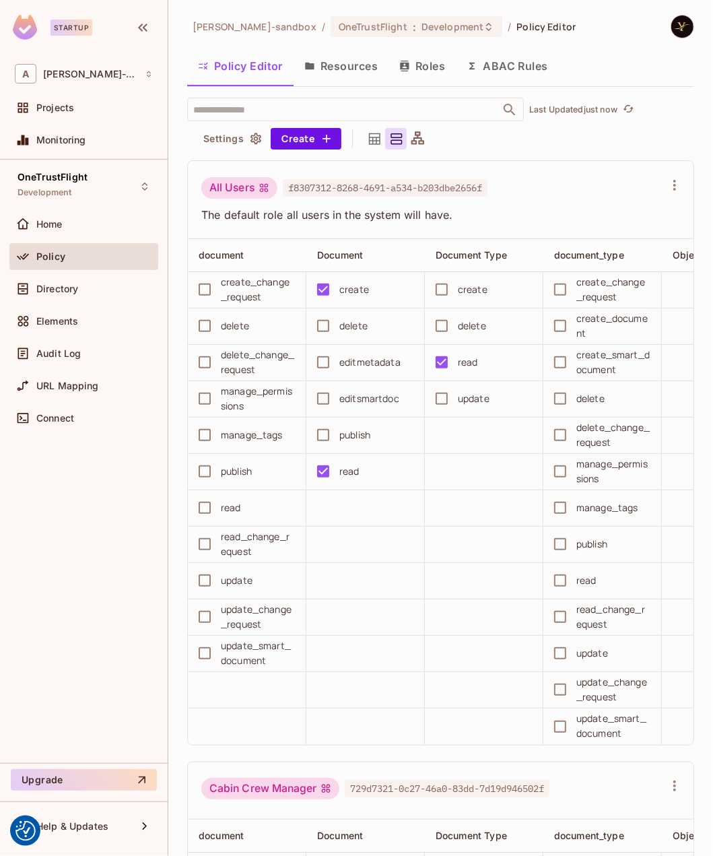
click at [609, 73] on div "Policy Editor Resources Roles ABAC Rules" at bounding box center [440, 66] width 507 height 34
click at [617, 57] on div "Policy Editor Resources Roles ABAC Rules" at bounding box center [440, 66] width 507 height 34
